Goal: Transaction & Acquisition: Purchase product/service

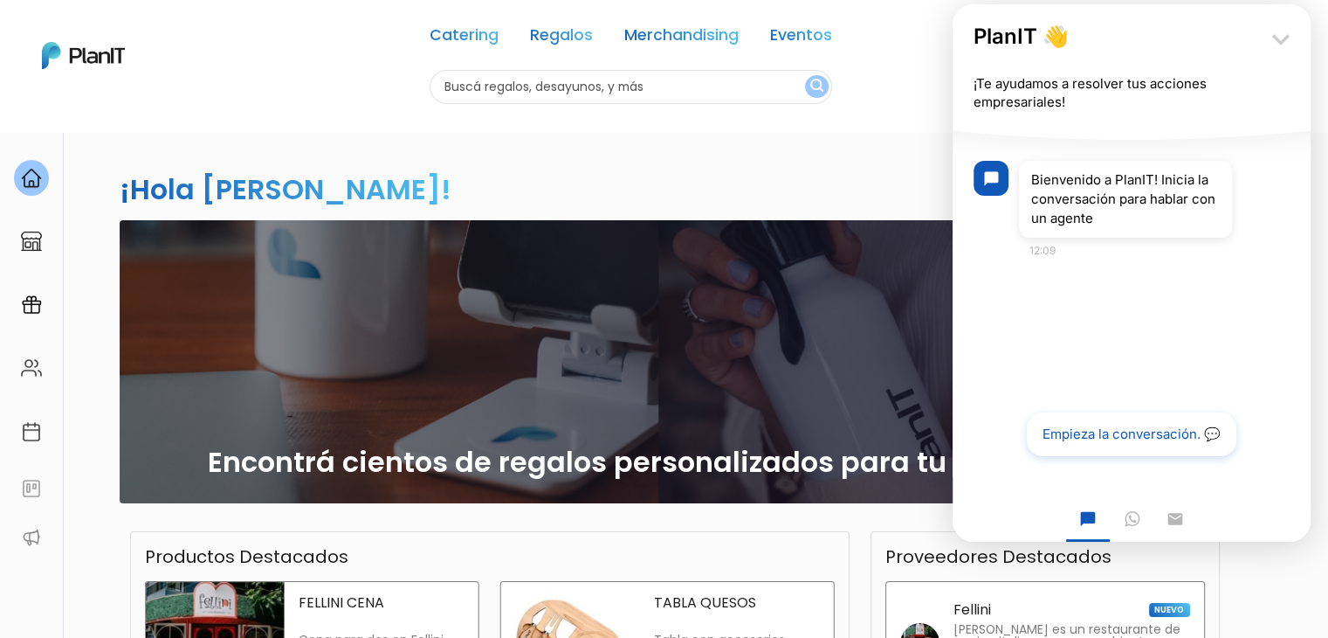
click at [1281, 34] on icon "keyboard_arrow_down" at bounding box center [1281, 39] width 35 height 35
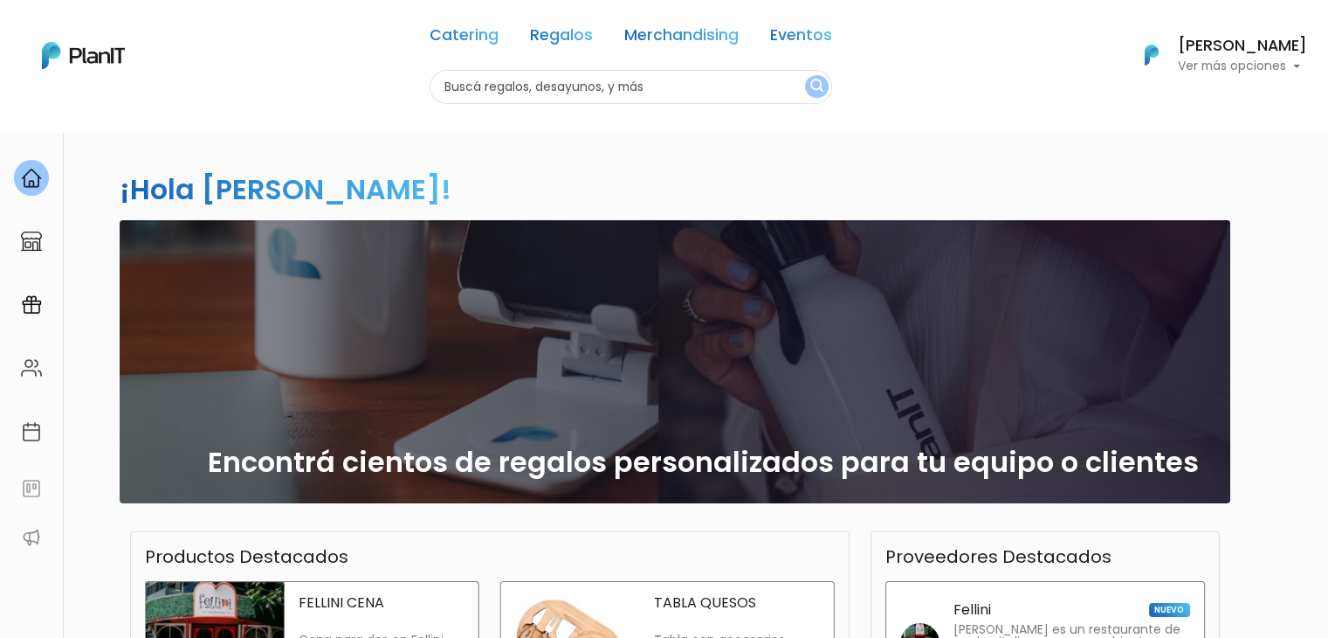
click at [573, 87] on input "text" at bounding box center [631, 87] width 403 height 34
type input "yo desa"
click at [805, 75] on button "submit" at bounding box center [817, 86] width 24 height 23
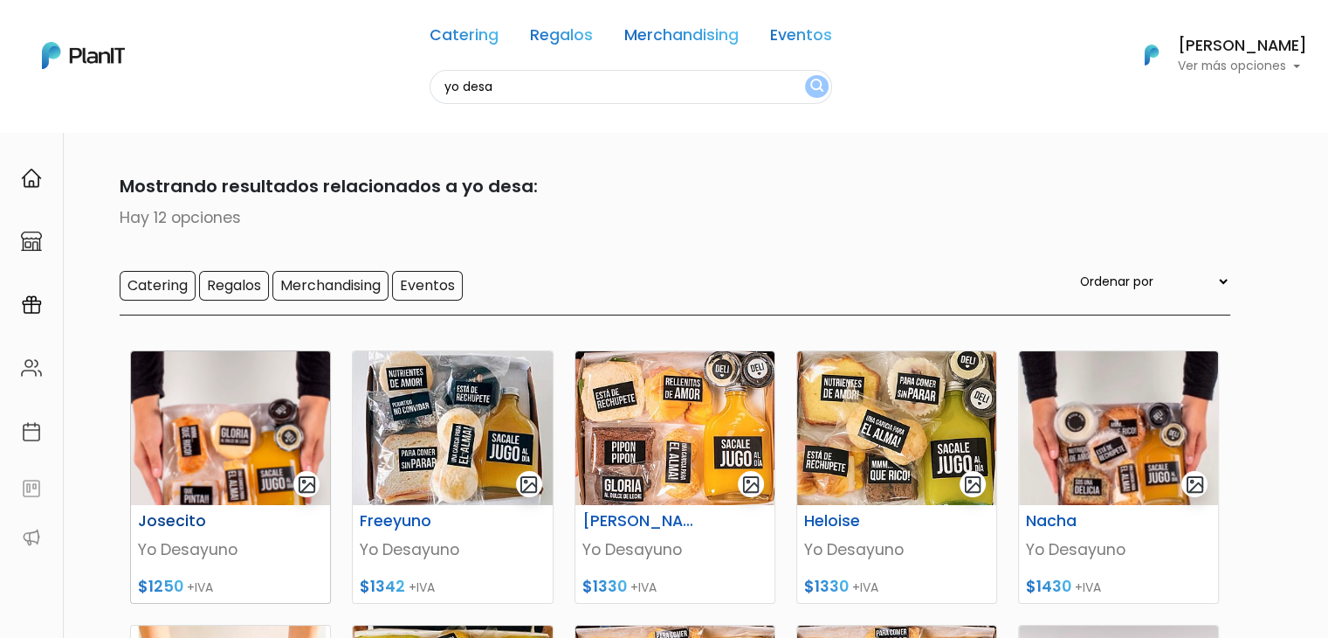
click at [245, 424] on img at bounding box center [230, 428] width 199 height 154
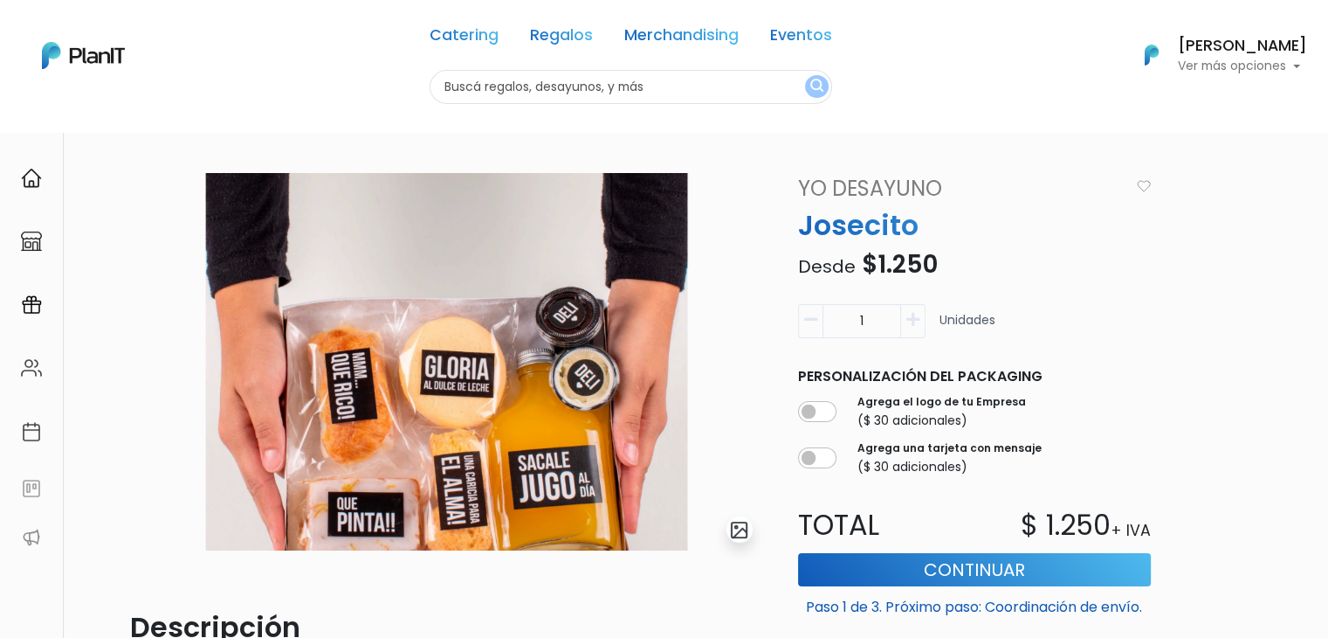
click at [496, 88] on input "text" at bounding box center [631, 87] width 403 height 34
type input "deco"
click at [805, 75] on button "submit" at bounding box center [817, 86] width 24 height 23
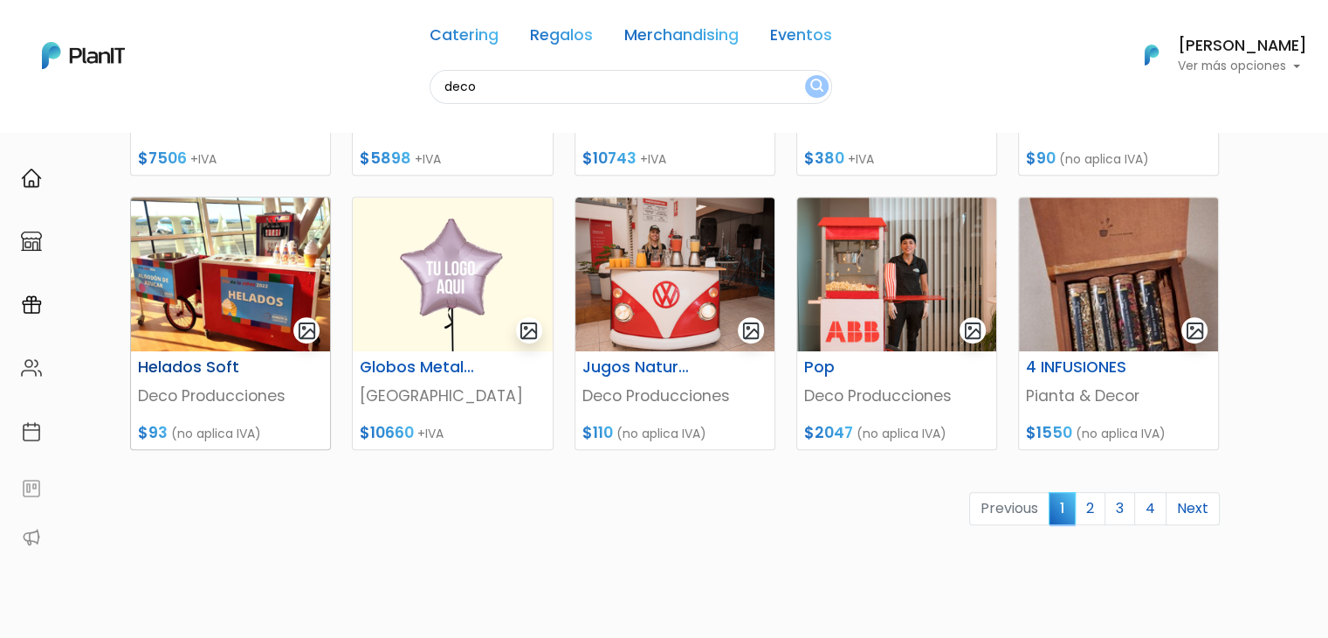
click at [164, 305] on img at bounding box center [230, 274] width 199 height 154
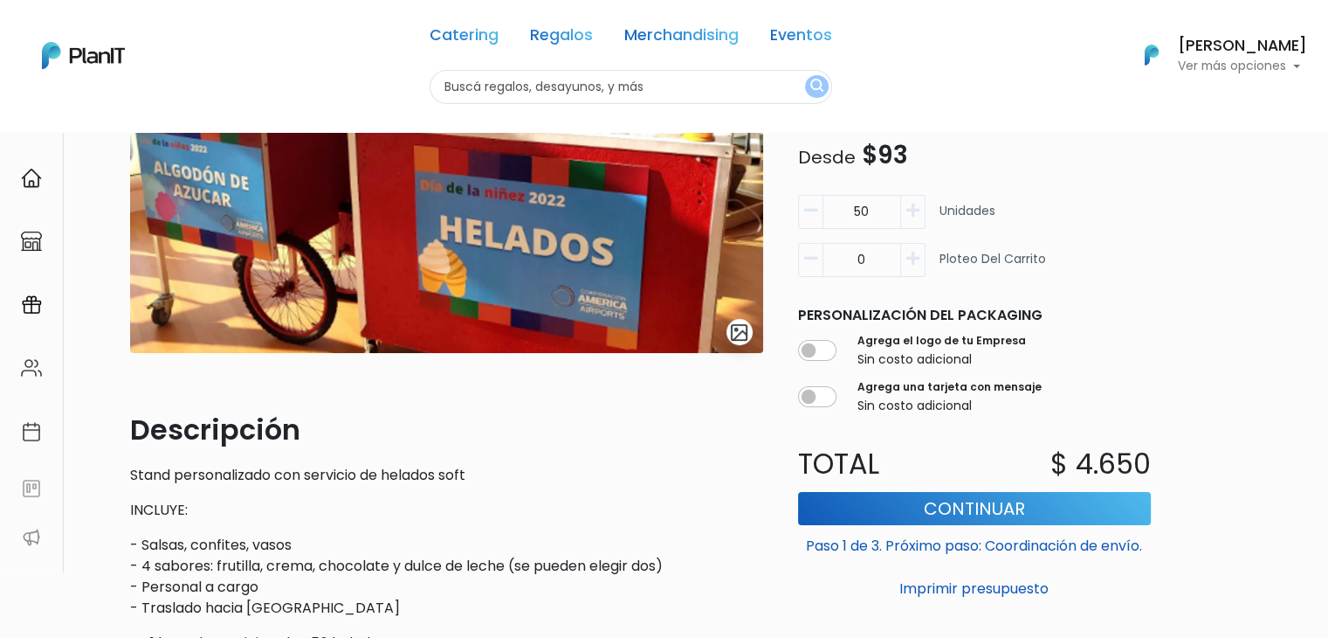
drag, startPoint x: 881, startPoint y: 217, endPoint x: 844, endPoint y: 214, distance: 37.7
click at [844, 214] on input "50" at bounding box center [862, 212] width 79 height 34
click at [1243, 211] on div "slide 1 of 1 Descripción Stand personalizado con servicio de helados soft INCLU…" at bounding box center [664, 412] width 1328 height 957
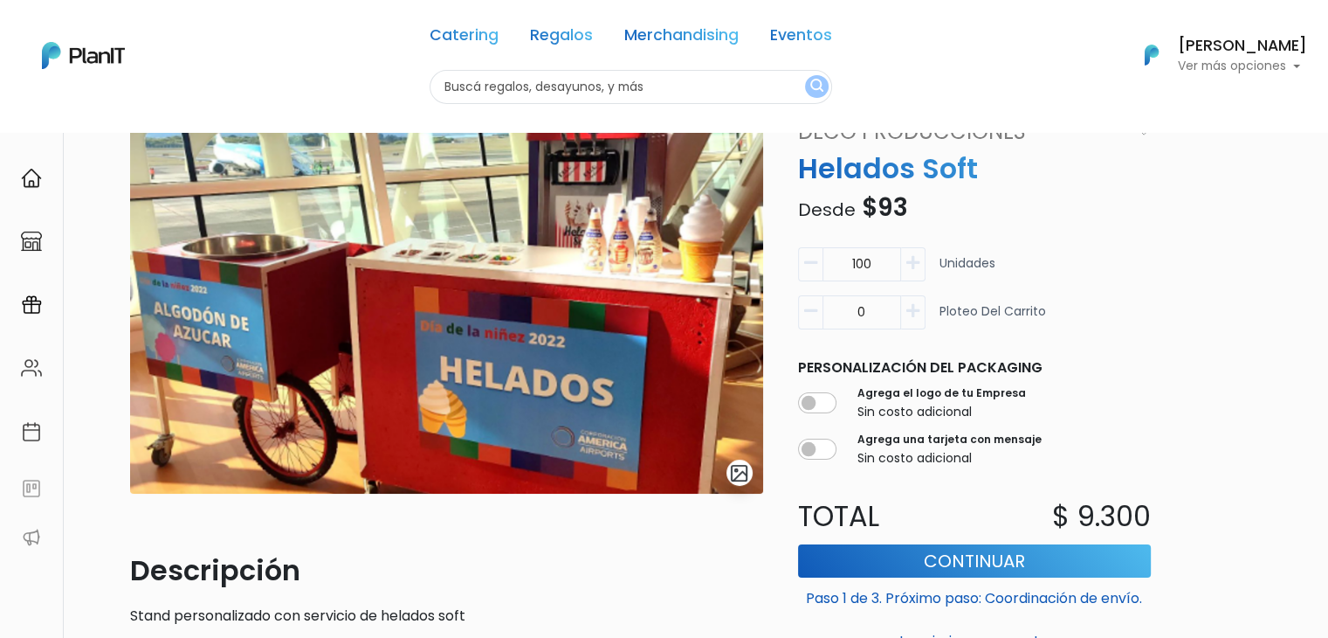
scroll to position [66, 0]
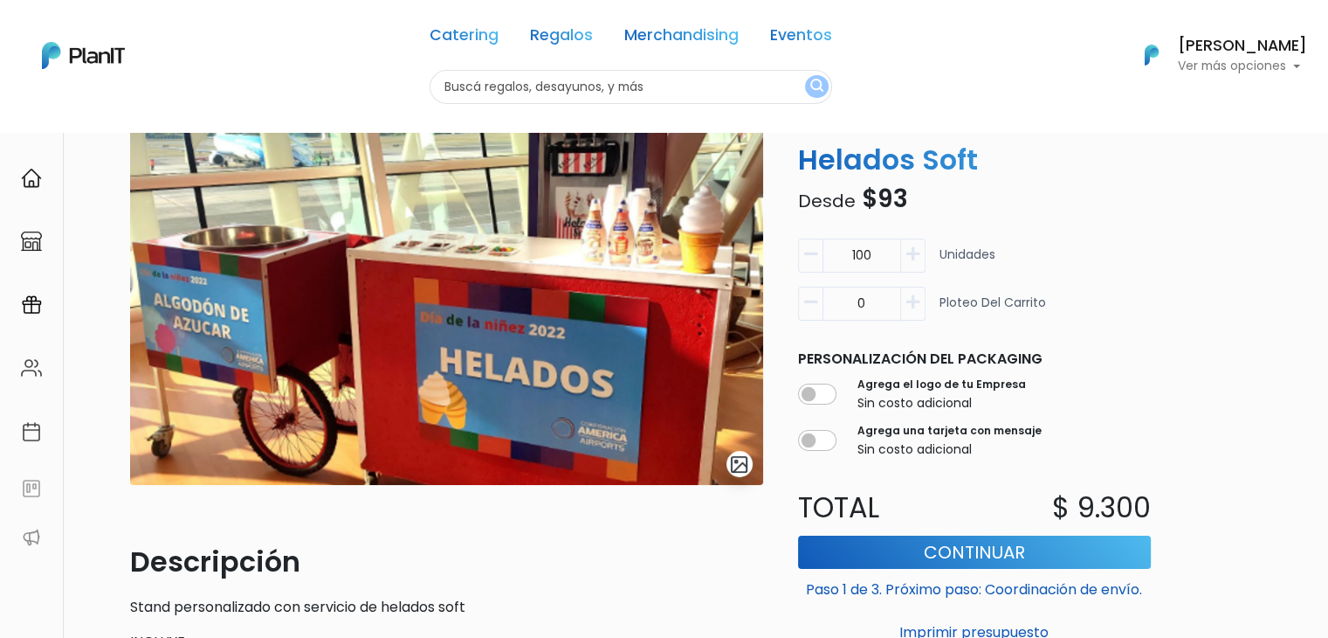
click at [860, 259] on input "100" at bounding box center [862, 255] width 79 height 34
click at [1156, 243] on div "50 Unidades 0 Ploteo del carrito" at bounding box center [975, 286] width 374 height 96
click at [859, 253] on input "50" at bounding box center [862, 255] width 79 height 34
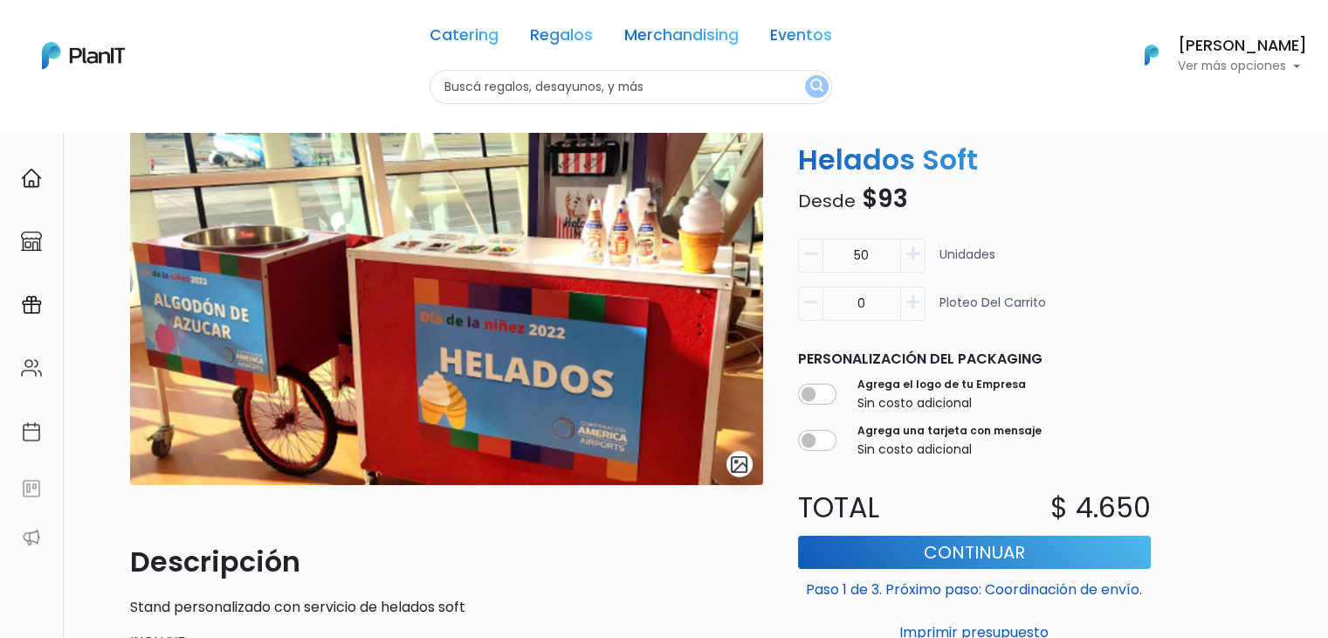
click at [859, 253] on input "50" at bounding box center [862, 255] width 79 height 34
type input "100"
click at [1286, 365] on div "slide 1 of 1 Descripción Stand personalizado con servicio de helados soft INCLU…" at bounding box center [664, 544] width 1328 height 957
